Goal: Information Seeking & Learning: Learn about a topic

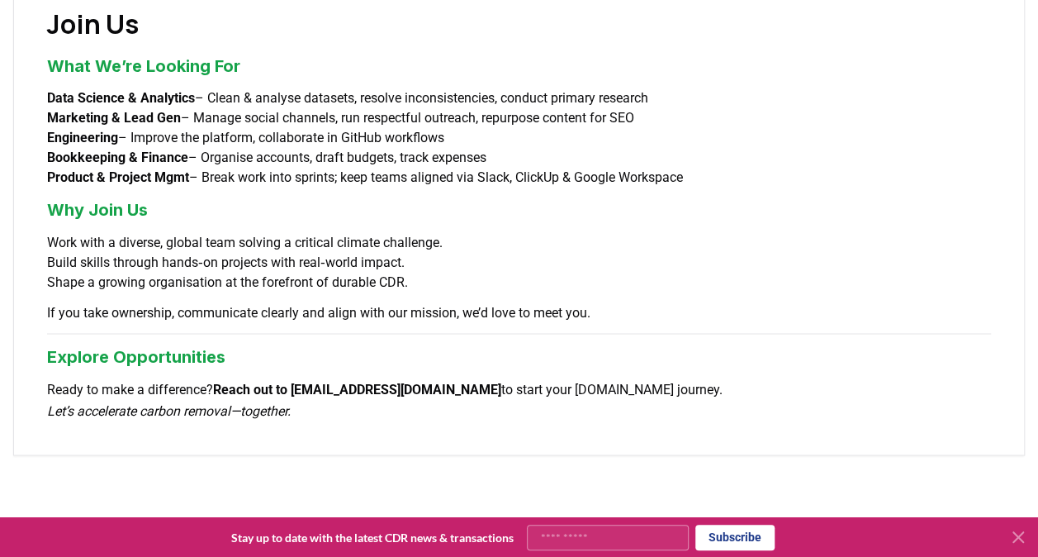
scroll to position [1322, 0]
drag, startPoint x: 30, startPoint y: 68, endPoint x: 722, endPoint y: 149, distance: 696.9
click at [367, 197] on h3 "Why Join Us" at bounding box center [519, 209] width 944 height 25
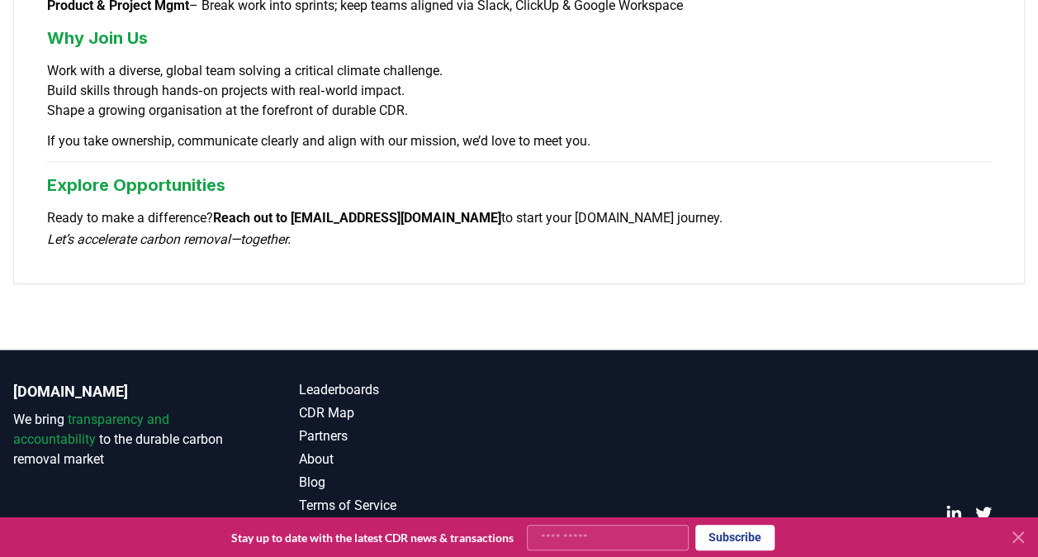
scroll to position [1502, 0]
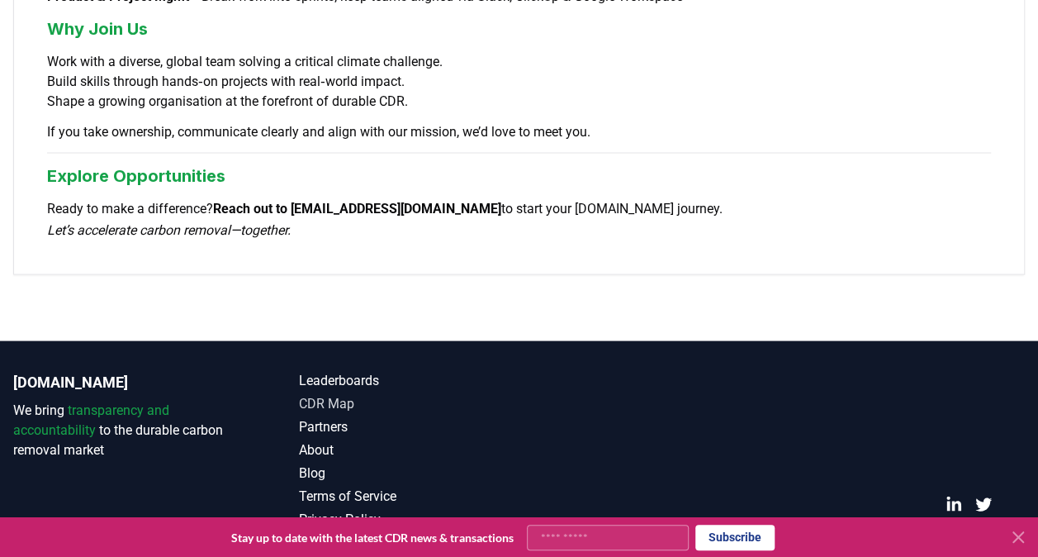
click at [330, 393] on link "CDR Map" at bounding box center [409, 403] width 220 height 20
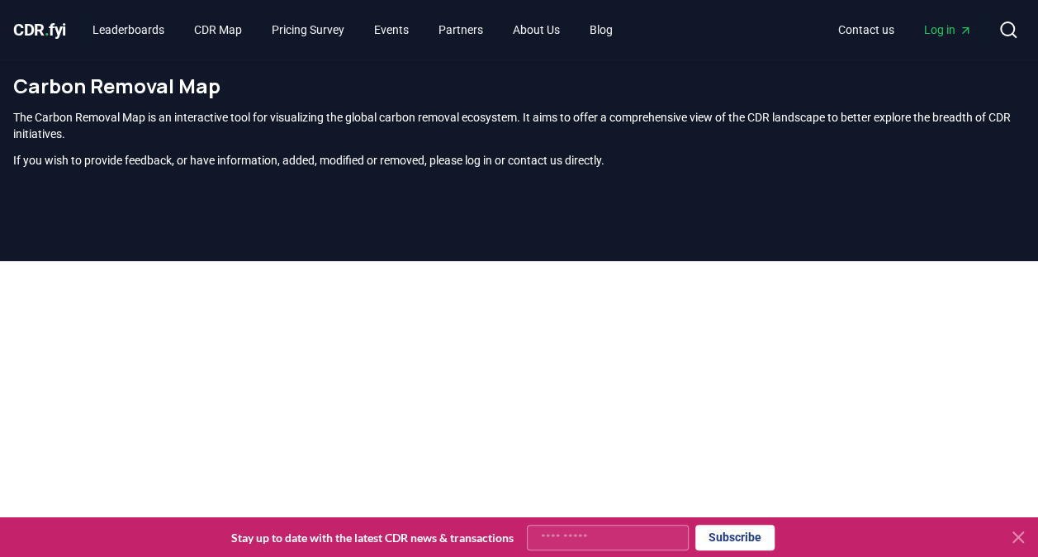
scroll to position [502, 0]
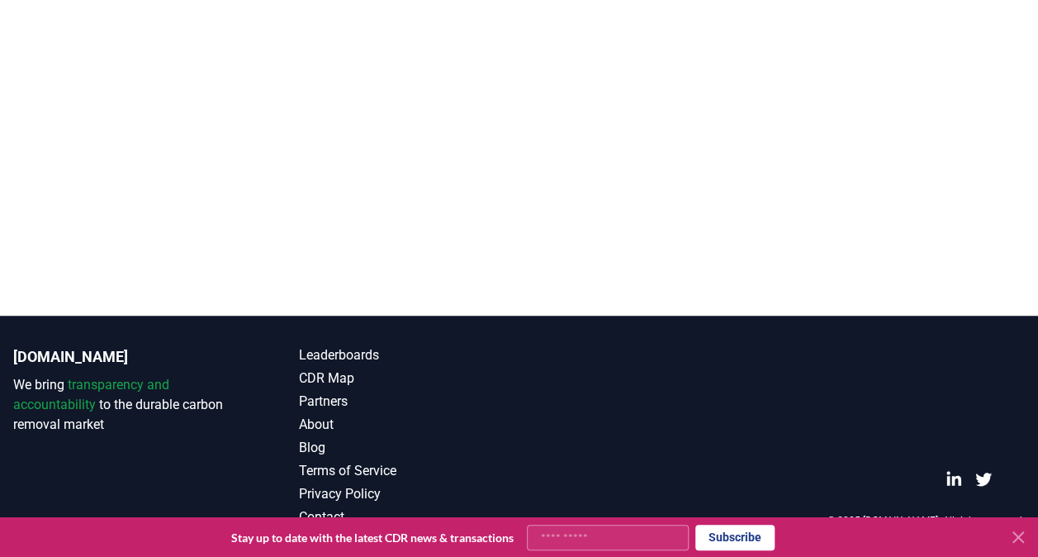
click at [567, 261] on div at bounding box center [519, 37] width 1038 height 557
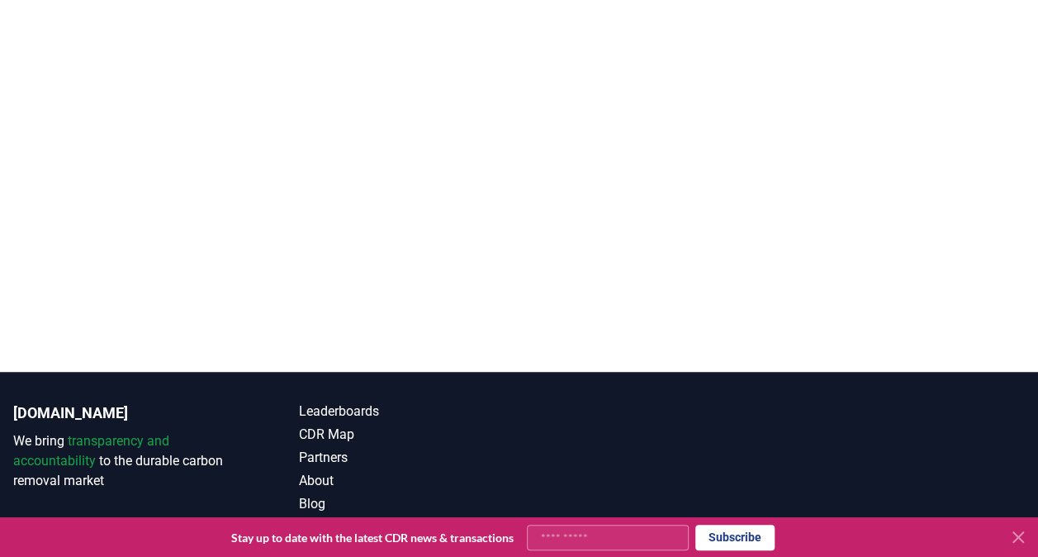
scroll to position [420, 0]
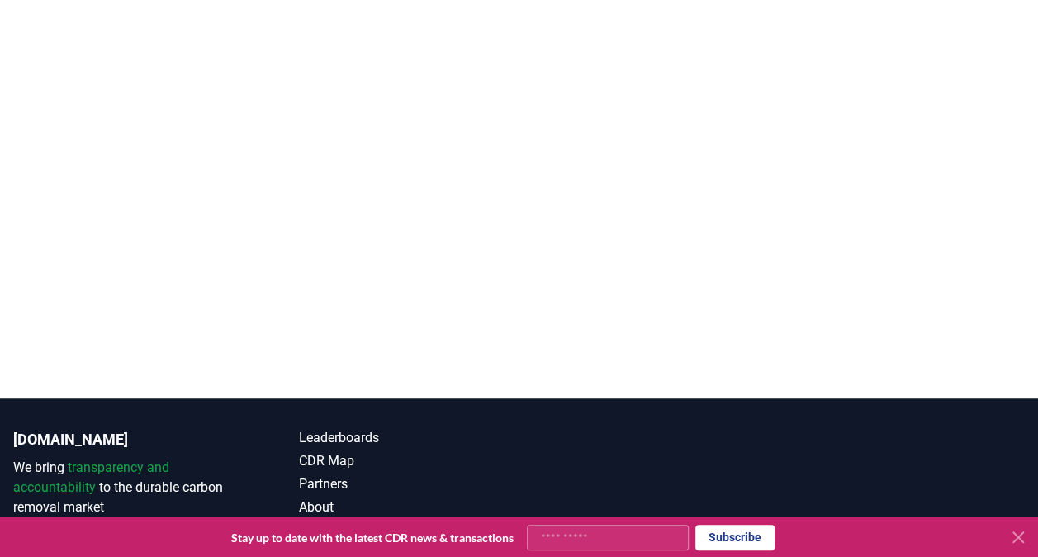
click at [575, 373] on div at bounding box center [519, 119] width 1038 height 557
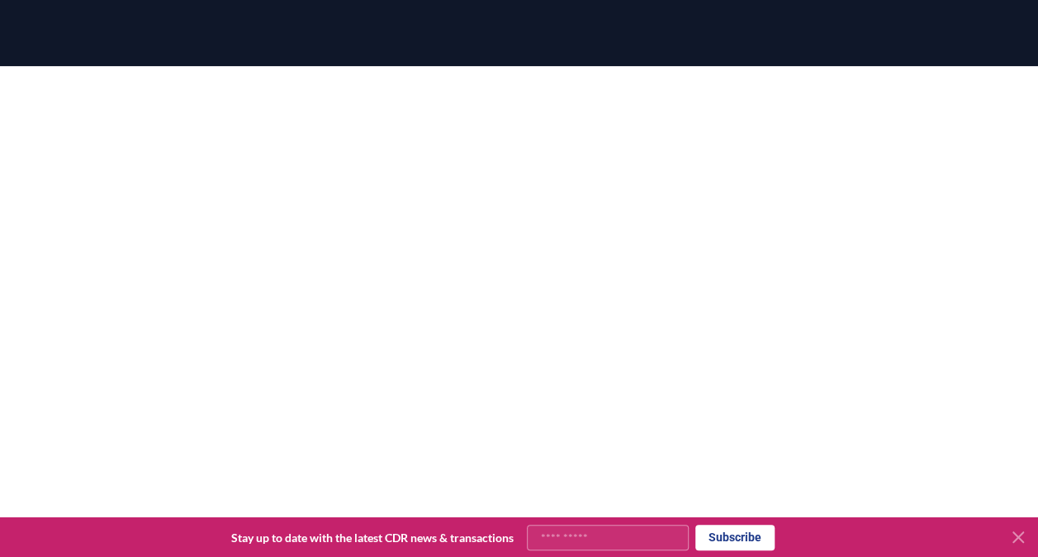
scroll to position [278, 0]
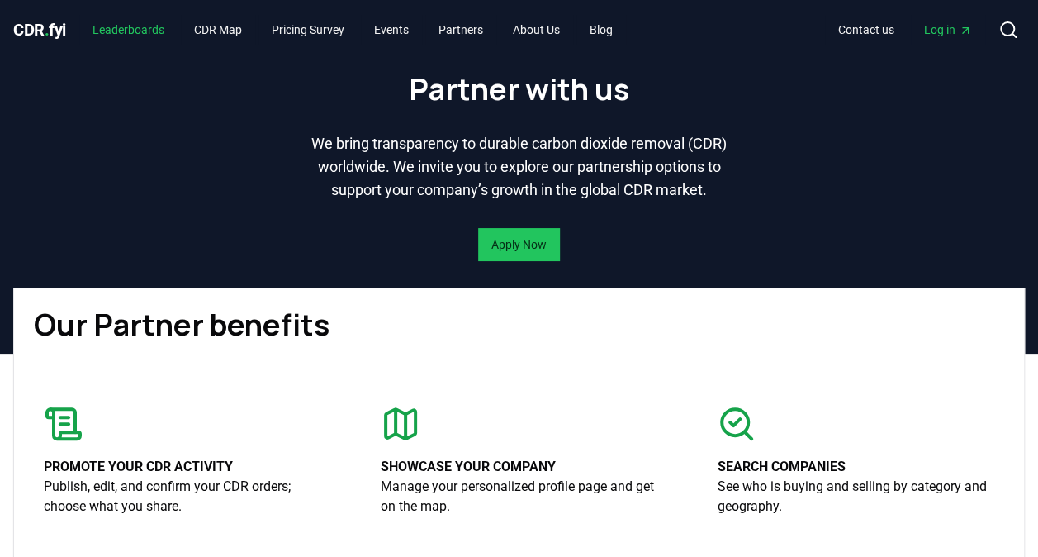
click at [127, 28] on link "Leaderboards" at bounding box center [128, 30] width 98 height 30
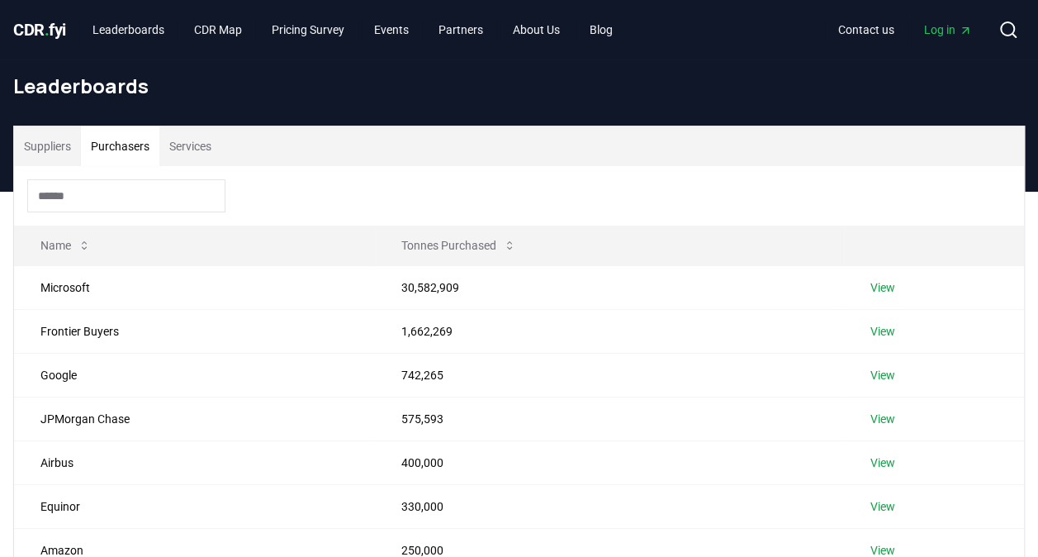
click at [117, 139] on button "Purchasers" at bounding box center [120, 146] width 78 height 40
click at [202, 138] on button "Services" at bounding box center [190, 146] width 62 height 40
click at [116, 146] on button "Purchasers" at bounding box center [120, 146] width 78 height 40
click at [33, 139] on button "Suppliers" at bounding box center [47, 146] width 67 height 40
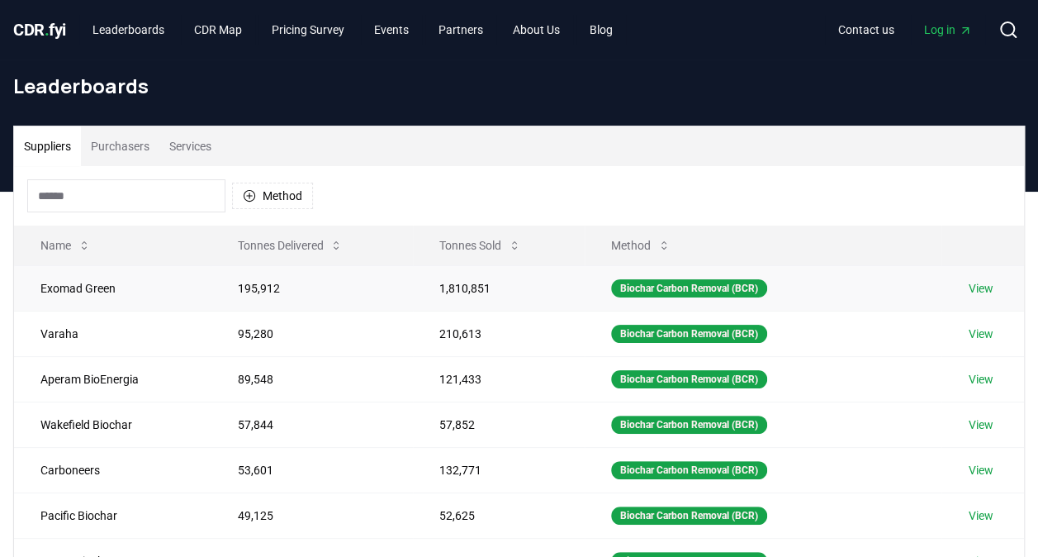
click at [976, 290] on link "View" at bounding box center [980, 288] width 25 height 17
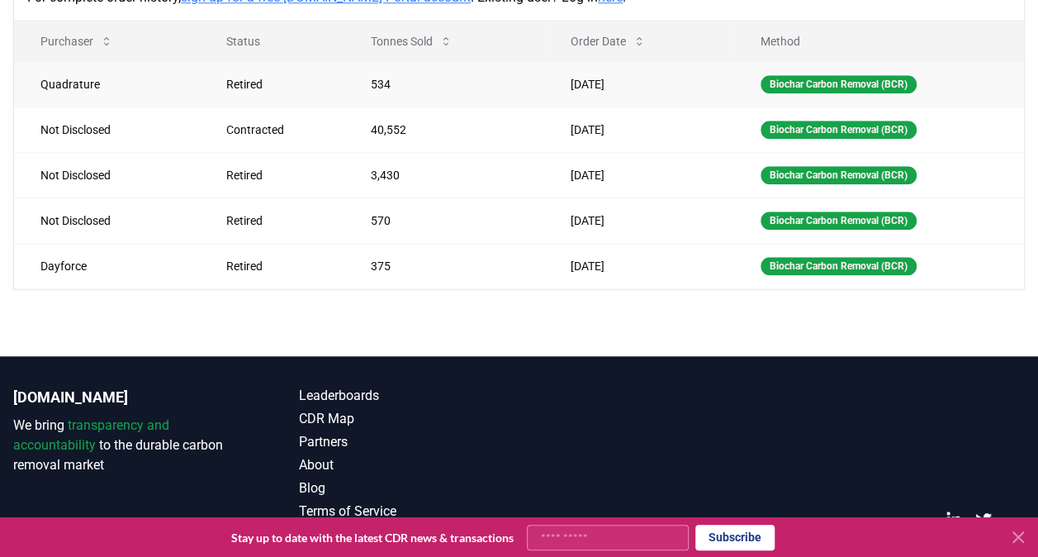
scroll to position [413, 0]
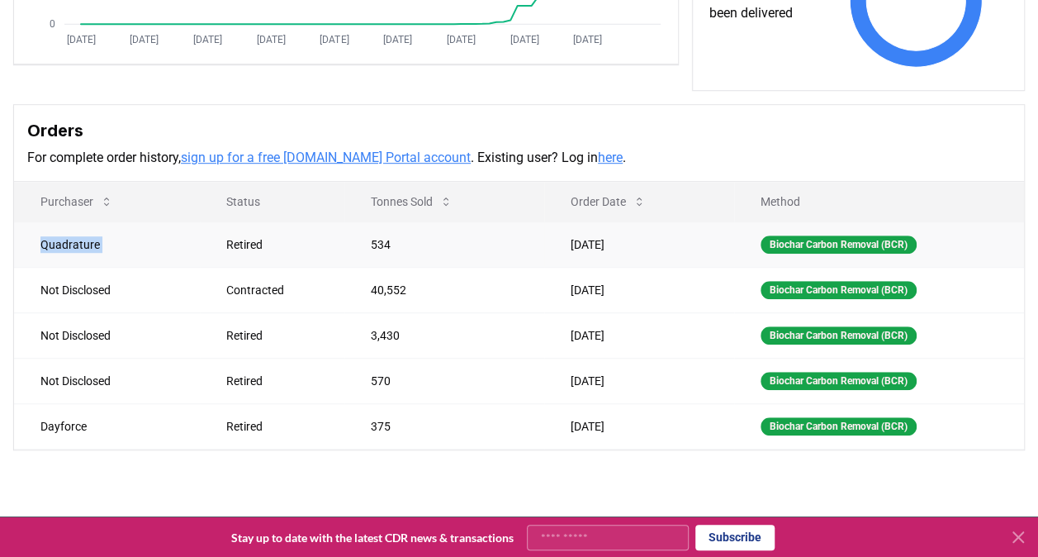
drag, startPoint x: 43, startPoint y: 236, endPoint x: 220, endPoint y: 246, distance: 177.0
click at [220, 246] on tr "Quadrature Retired 534 Aug 22, 2025 Biochar Carbon Removal (BCR)" at bounding box center [519, 243] width 1010 height 45
drag, startPoint x: 220, startPoint y: 246, endPoint x: 359, endPoint y: 397, distance: 205.7
click at [359, 397] on tbody "Quadrature Retired 534 Aug 22, 2025 Biochar Carbon Removal (BCR) Not Disclosed …" at bounding box center [519, 334] width 1010 height 227
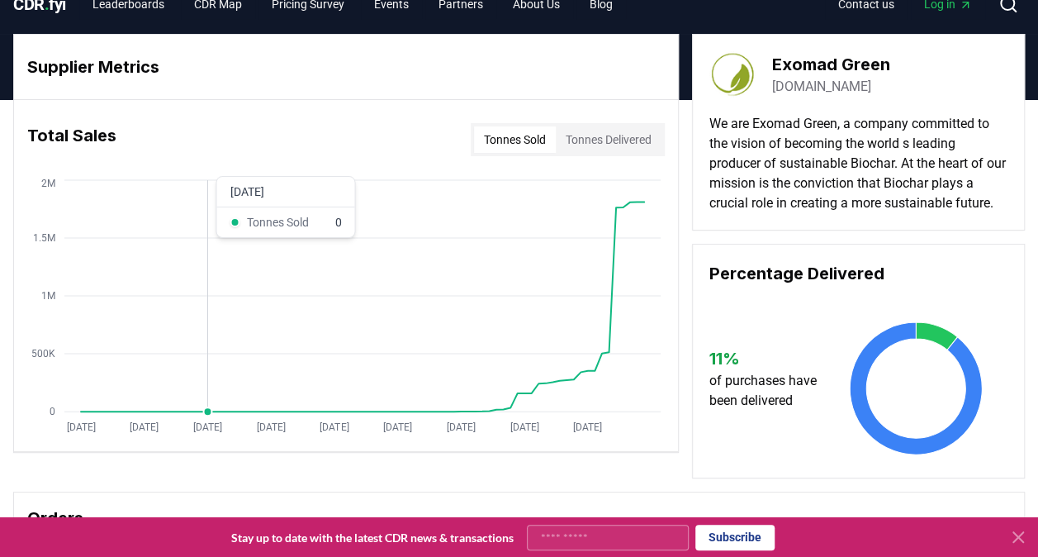
scroll to position [0, 0]
